Goal: Find specific page/section: Find specific page/section

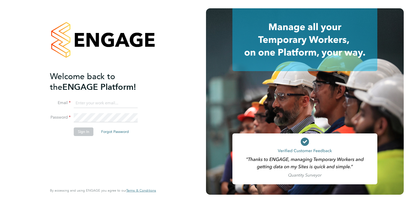
click at [114, 99] on input at bounding box center [106, 102] width 64 height 9
type input "[PERSON_NAME][EMAIL_ADDRESS][DOMAIN_NAME]"
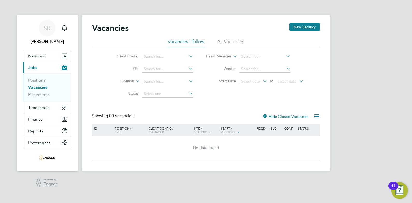
click at [225, 44] on li "All Vacancies" at bounding box center [231, 42] width 27 height 9
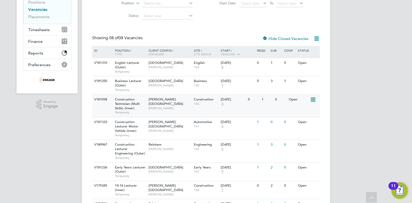
scroll to position [104, 0]
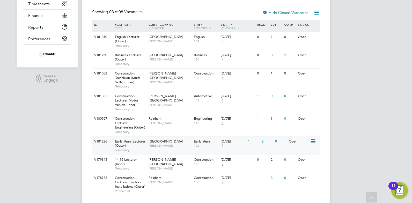
click at [149, 139] on span "[GEOGRAPHIC_DATA]" at bounding box center [166, 141] width 35 height 4
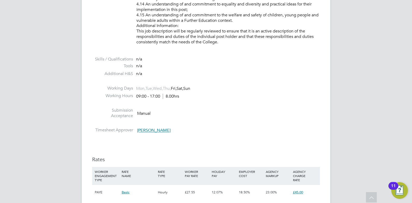
scroll to position [518, 0]
